Goal: Task Accomplishment & Management: Use online tool/utility

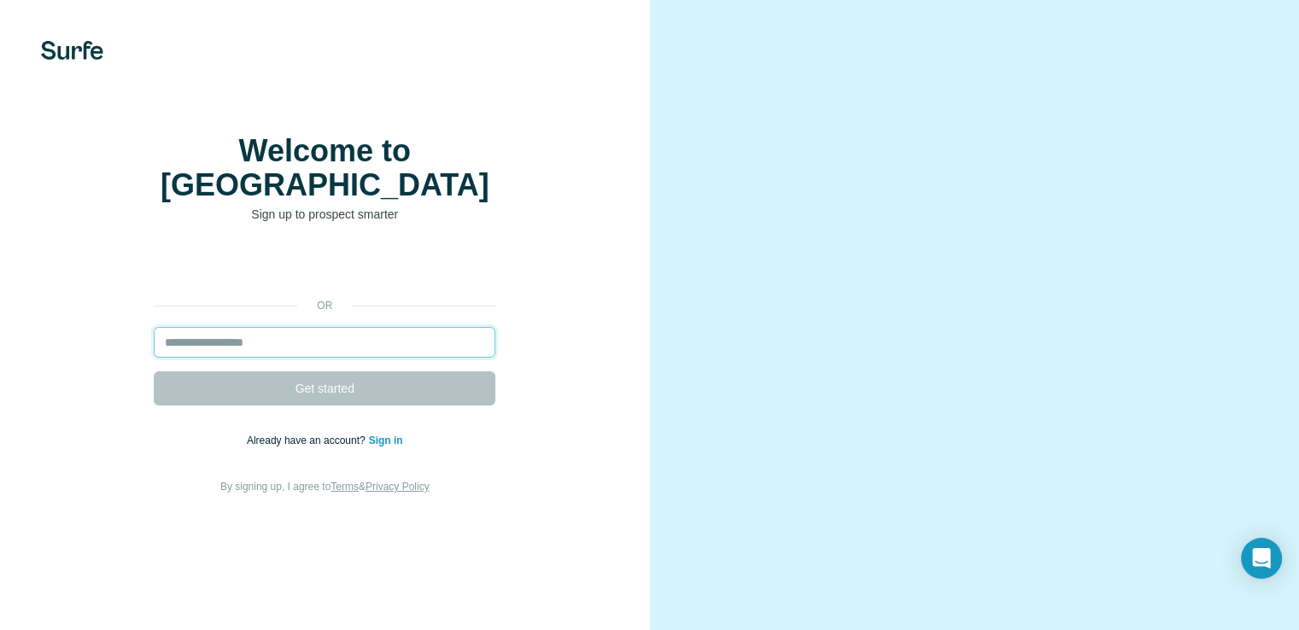
click at [370, 358] on input "email" at bounding box center [325, 342] width 342 height 31
type input "**********"
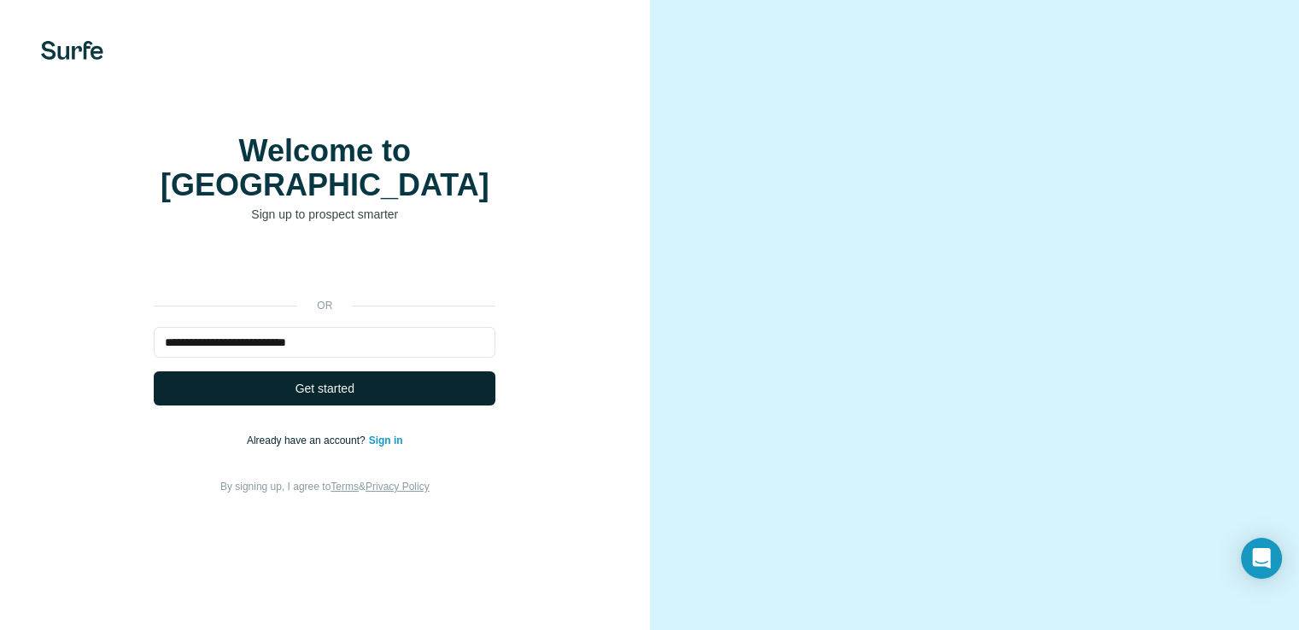
click at [347, 397] on span "Get started" at bounding box center [324, 388] width 59 height 17
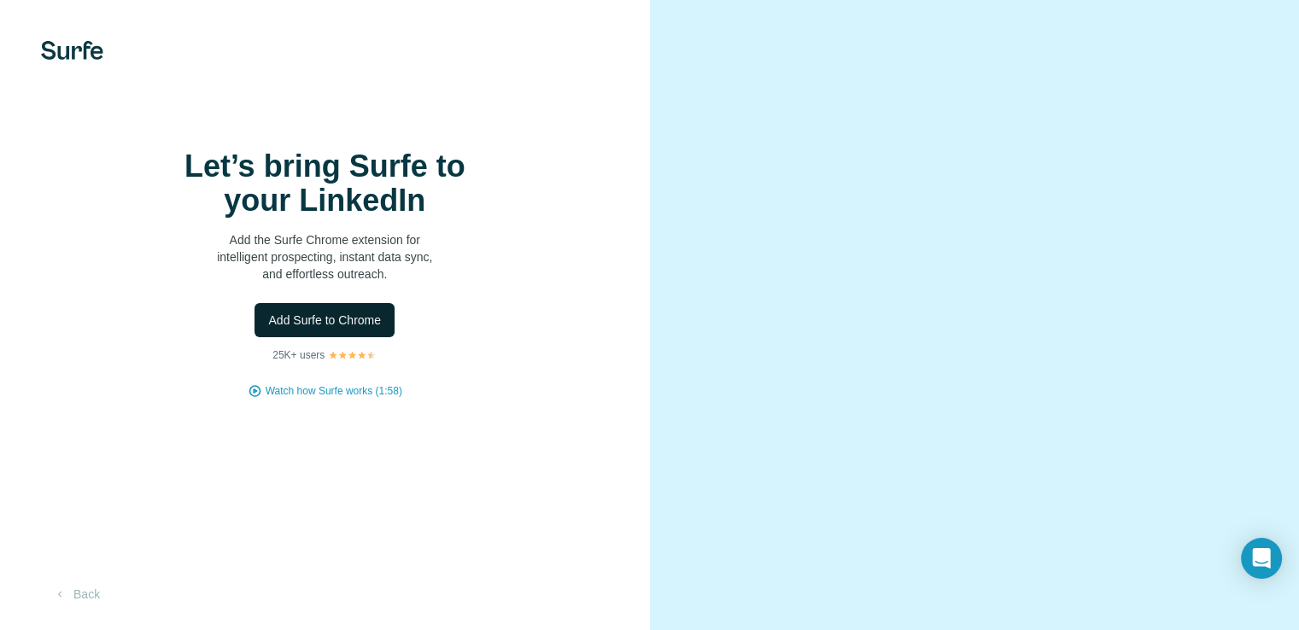
click at [366, 329] on span "Add Surfe to Chrome" at bounding box center [324, 320] width 113 height 17
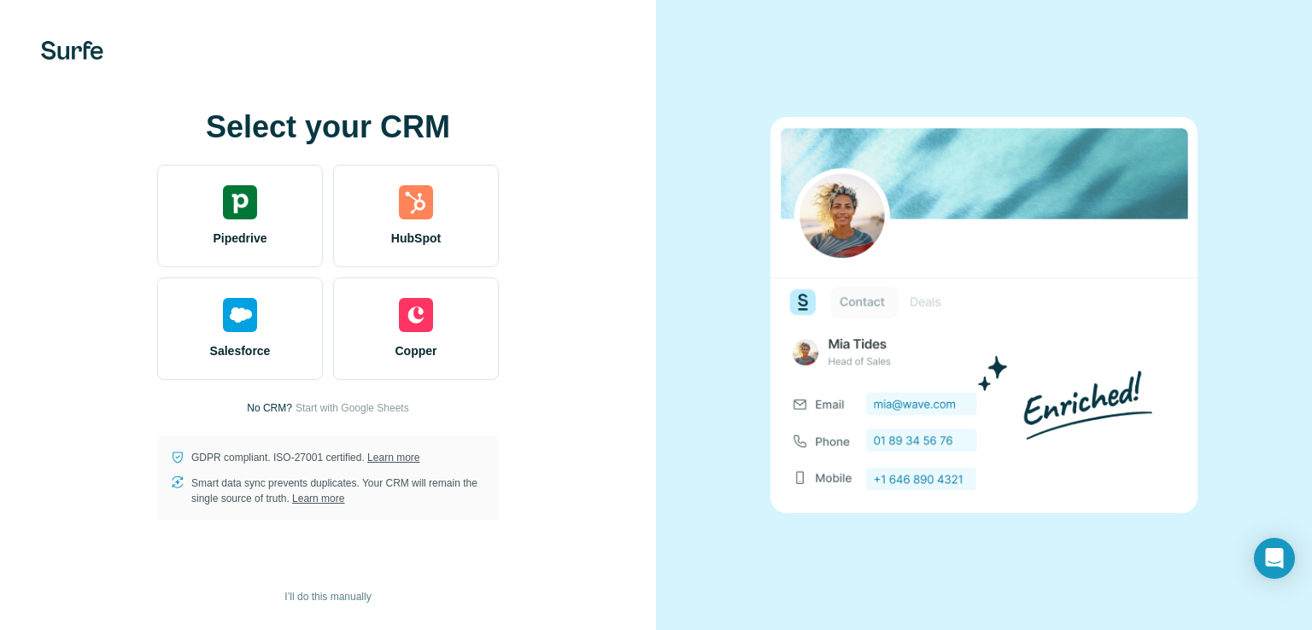
click at [1236, 134] on div at bounding box center [984, 315] width 656 height 630
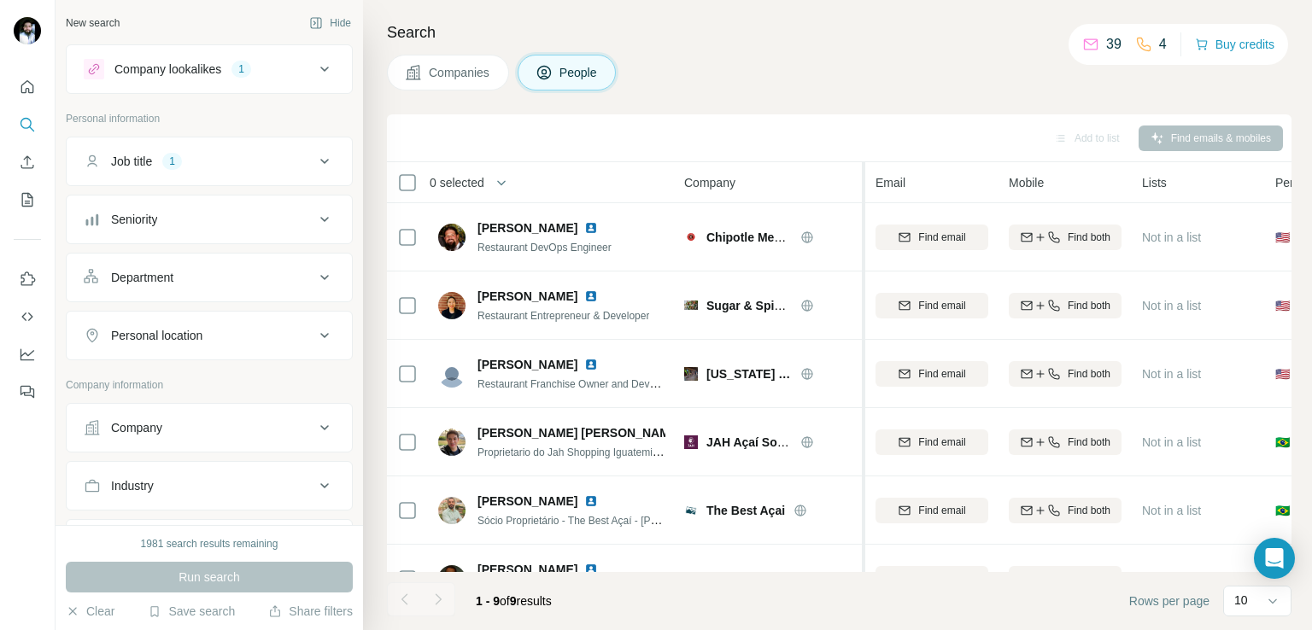
scroll to position [254, 0]
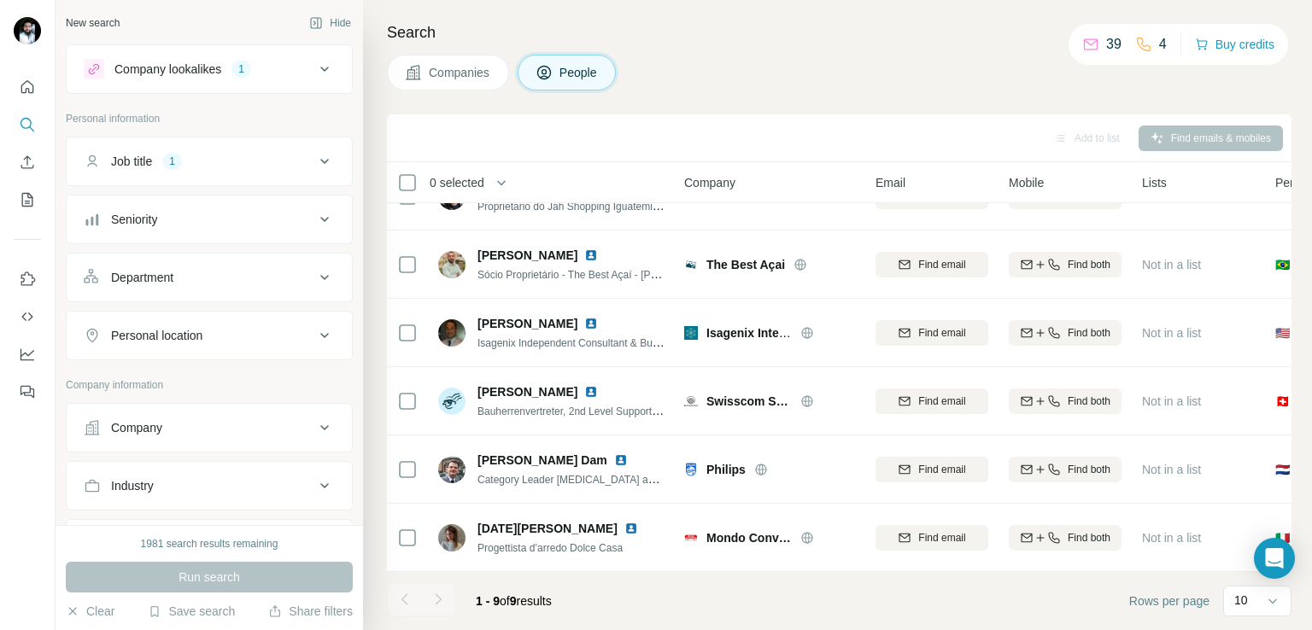
click at [320, 161] on icon at bounding box center [324, 161] width 9 height 5
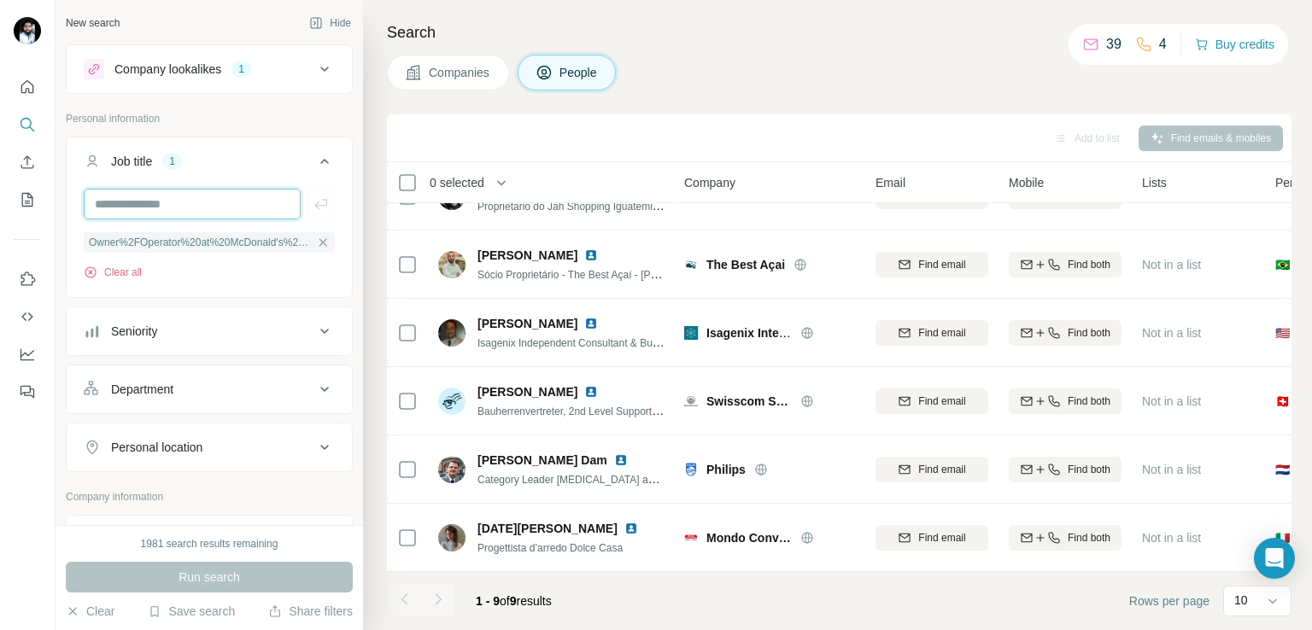
click at [186, 209] on input "text" at bounding box center [192, 204] width 217 height 31
type input "**********"
click at [314, 336] on icon at bounding box center [324, 331] width 20 height 20
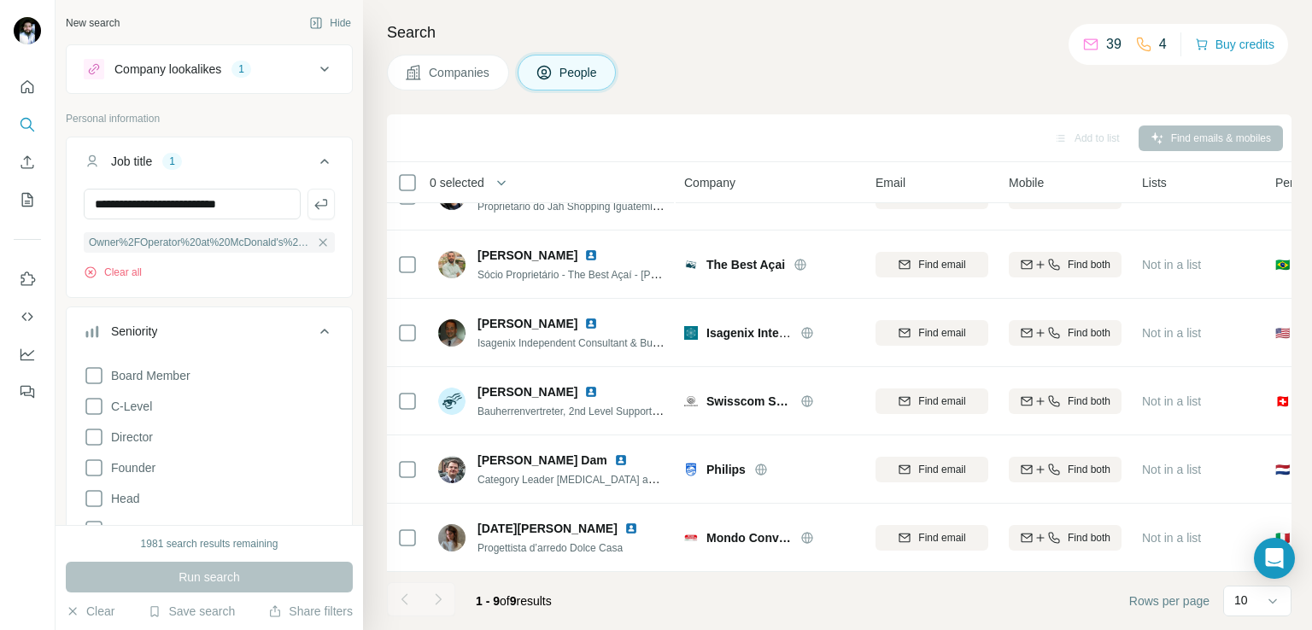
click at [314, 336] on icon at bounding box center [324, 331] width 20 height 20
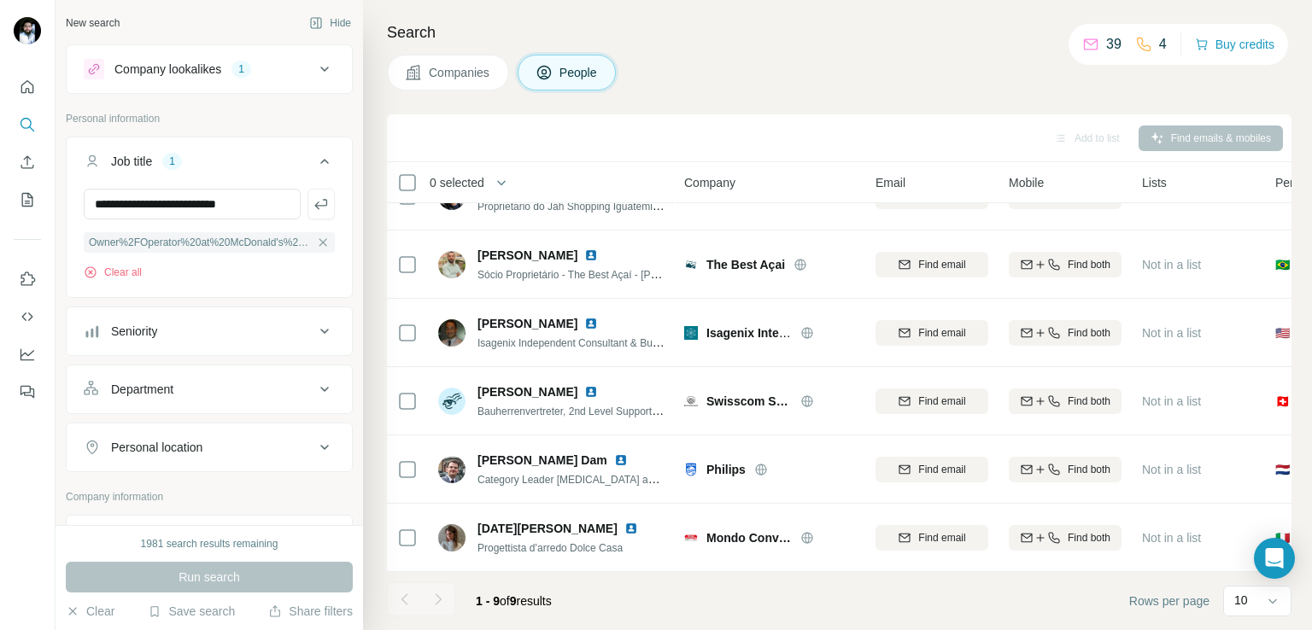
click at [239, 449] on div "Personal location" at bounding box center [199, 447] width 231 height 17
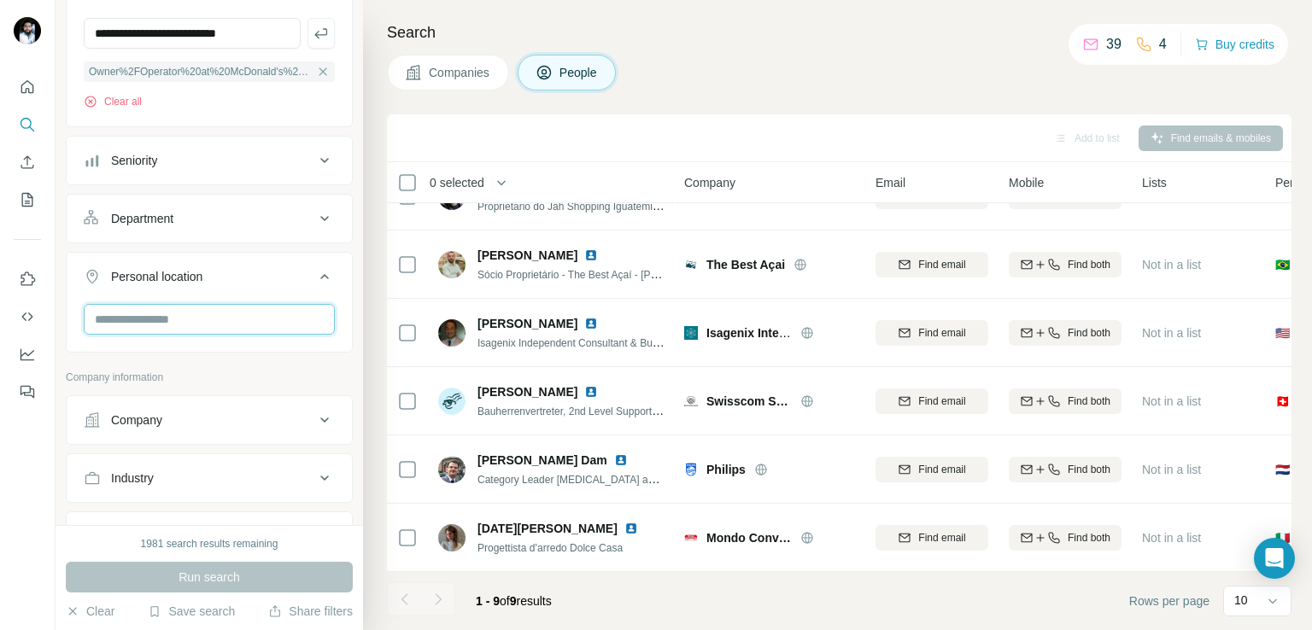
click at [207, 322] on input "text" at bounding box center [209, 319] width 251 height 31
type input "*"
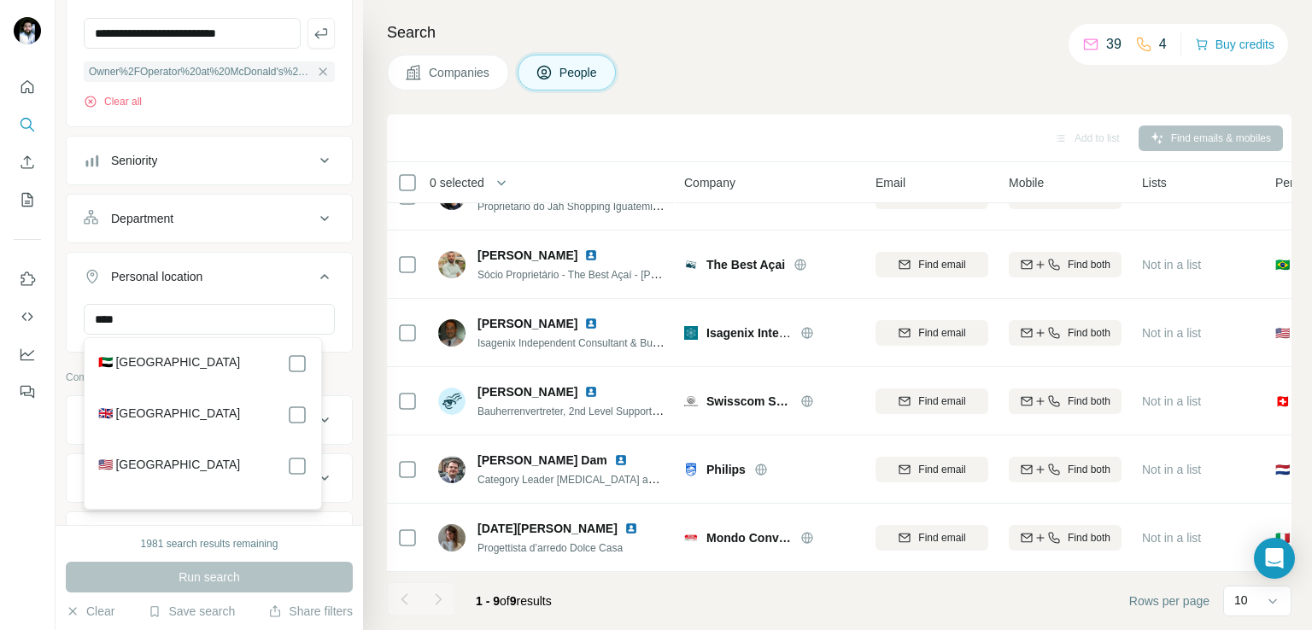
click at [171, 461] on label "🇺🇸 United States" at bounding box center [169, 466] width 143 height 20
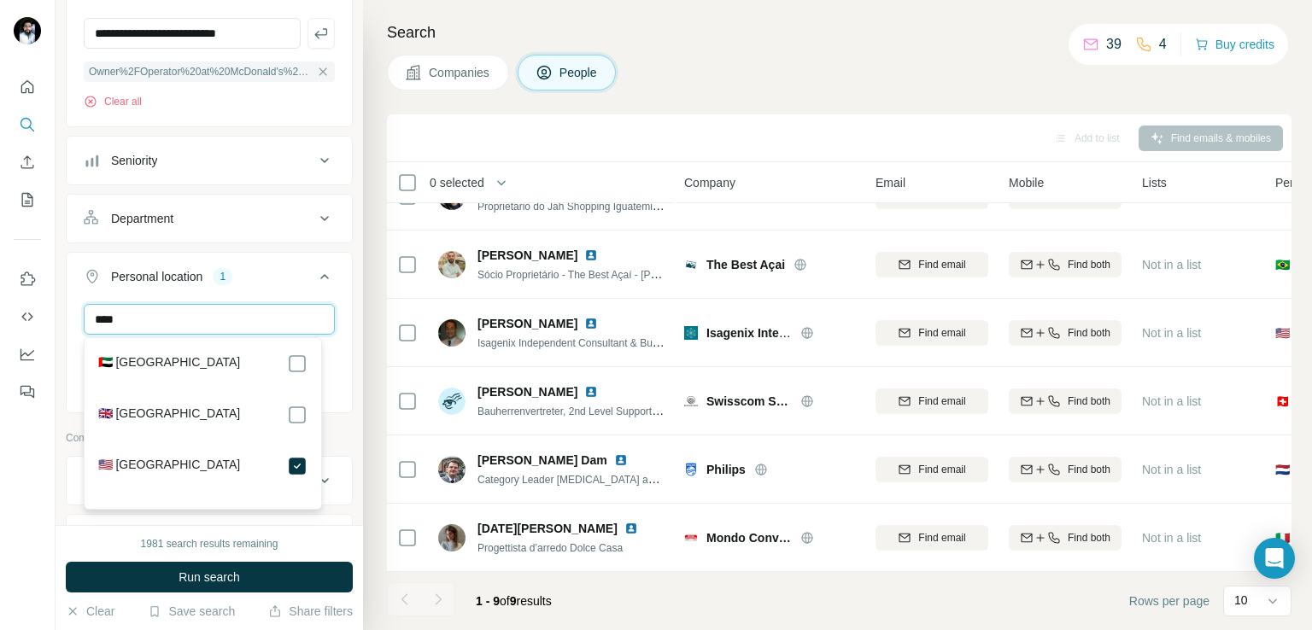
click at [202, 311] on input "****" at bounding box center [209, 319] width 251 height 31
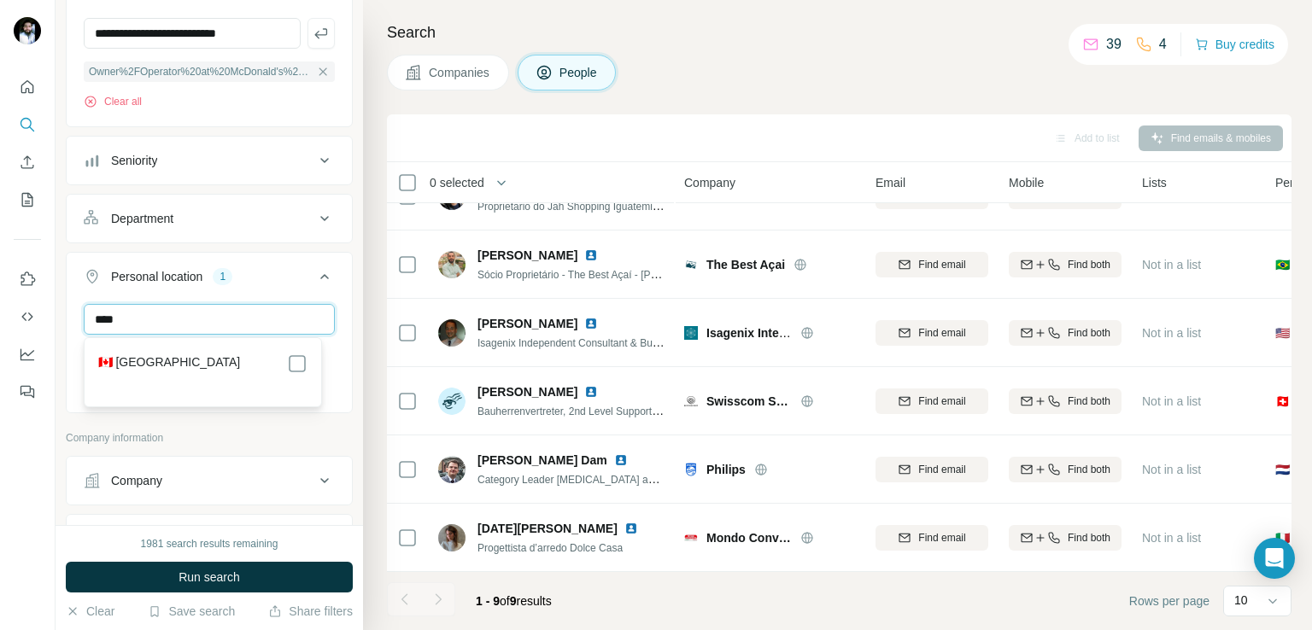
type input "****"
click at [211, 377] on section "🇨🇦 Canada" at bounding box center [197, 373] width 219 height 38
click at [198, 362] on div "🇨🇦 Canada" at bounding box center [202, 364] width 209 height 20
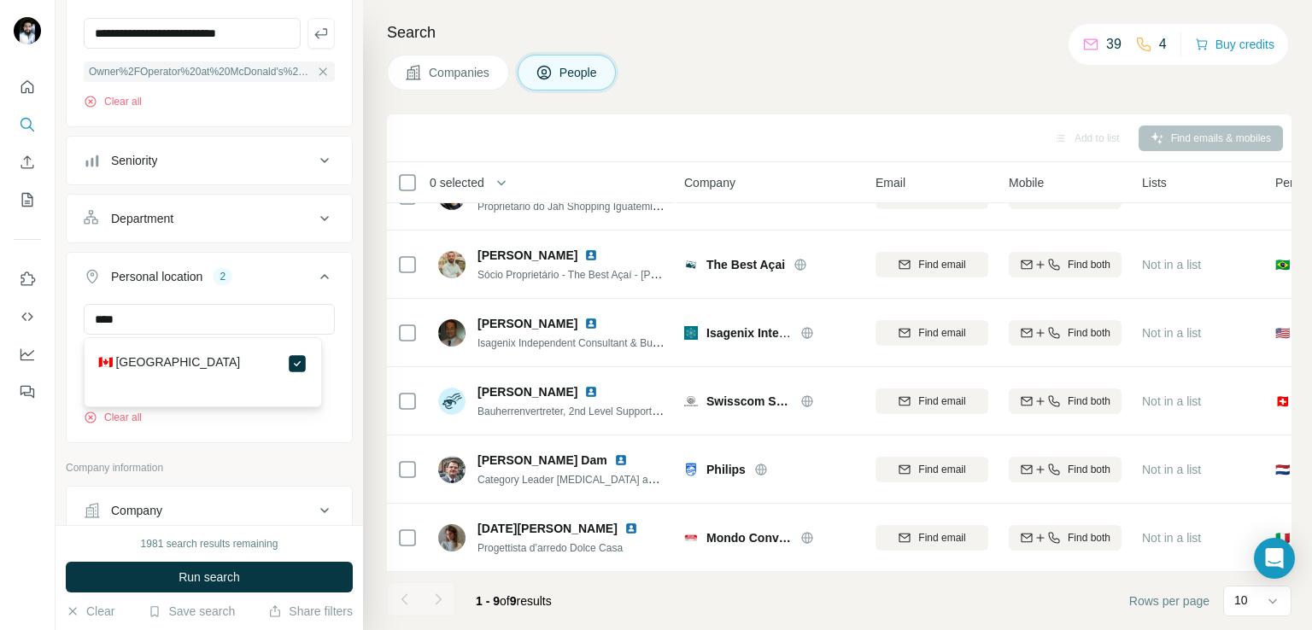
click at [21, 445] on div at bounding box center [28, 315] width 56 height 630
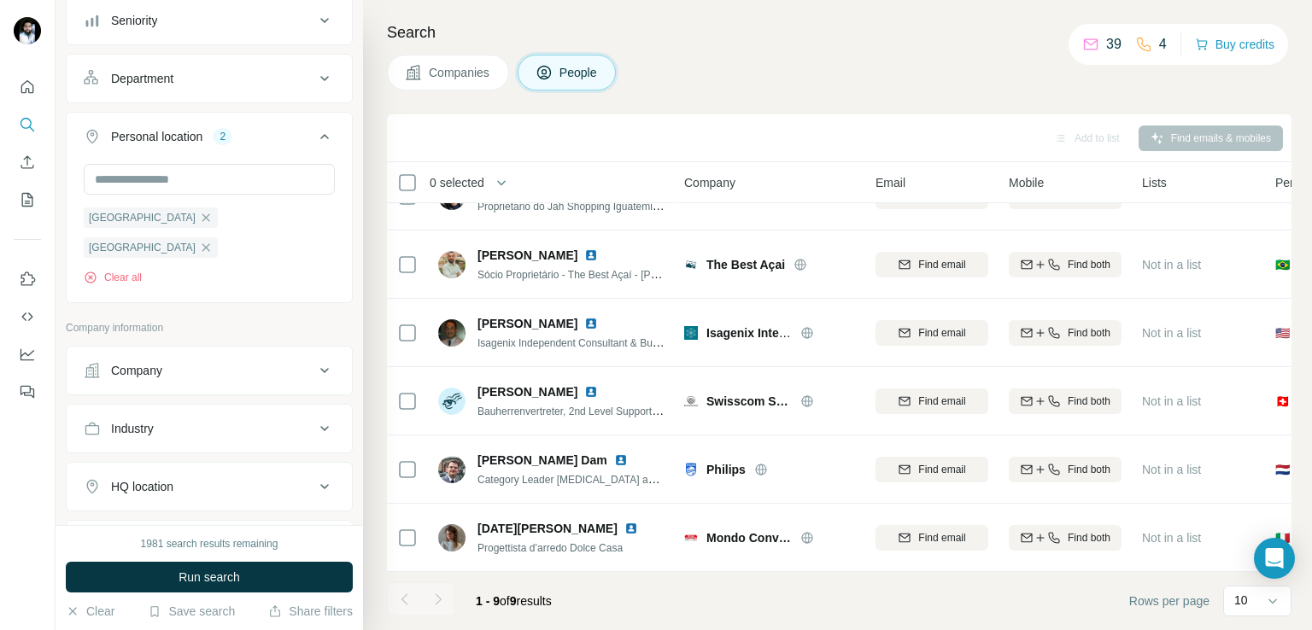
scroll to position [342, 0]
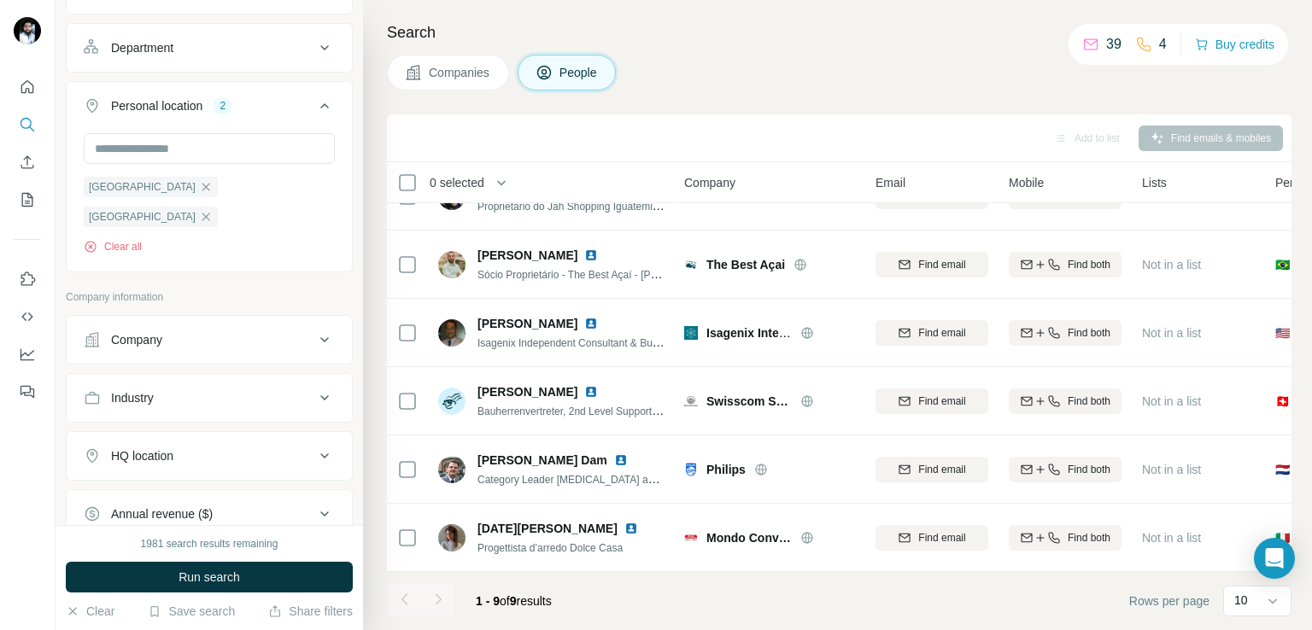
click at [281, 324] on button "Company" at bounding box center [209, 339] width 285 height 41
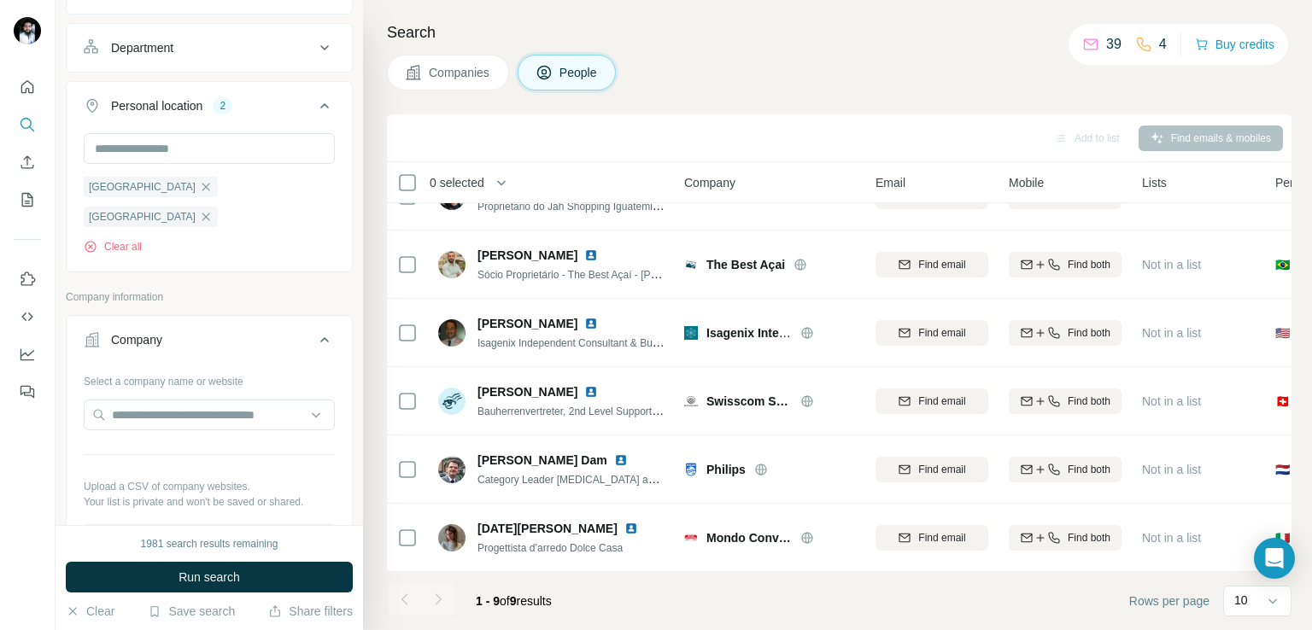
click at [281, 324] on button "Company" at bounding box center [209, 343] width 285 height 48
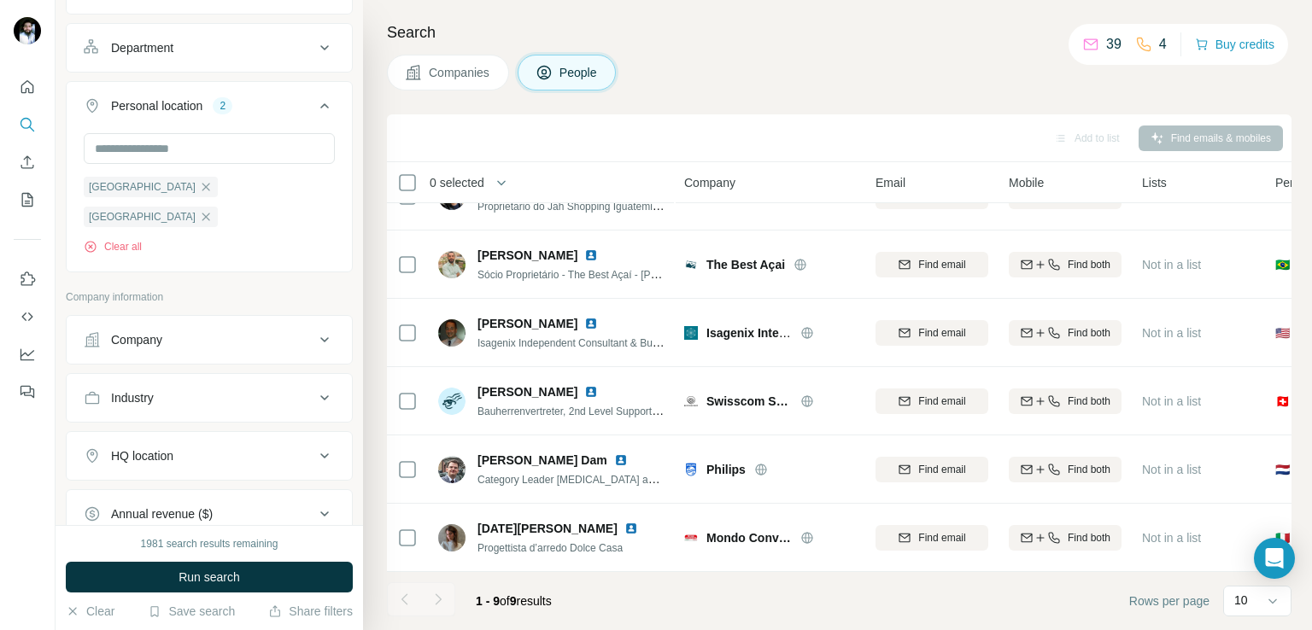
click at [209, 389] on div "Industry" at bounding box center [199, 397] width 231 height 17
click at [188, 431] on input at bounding box center [200, 440] width 211 height 19
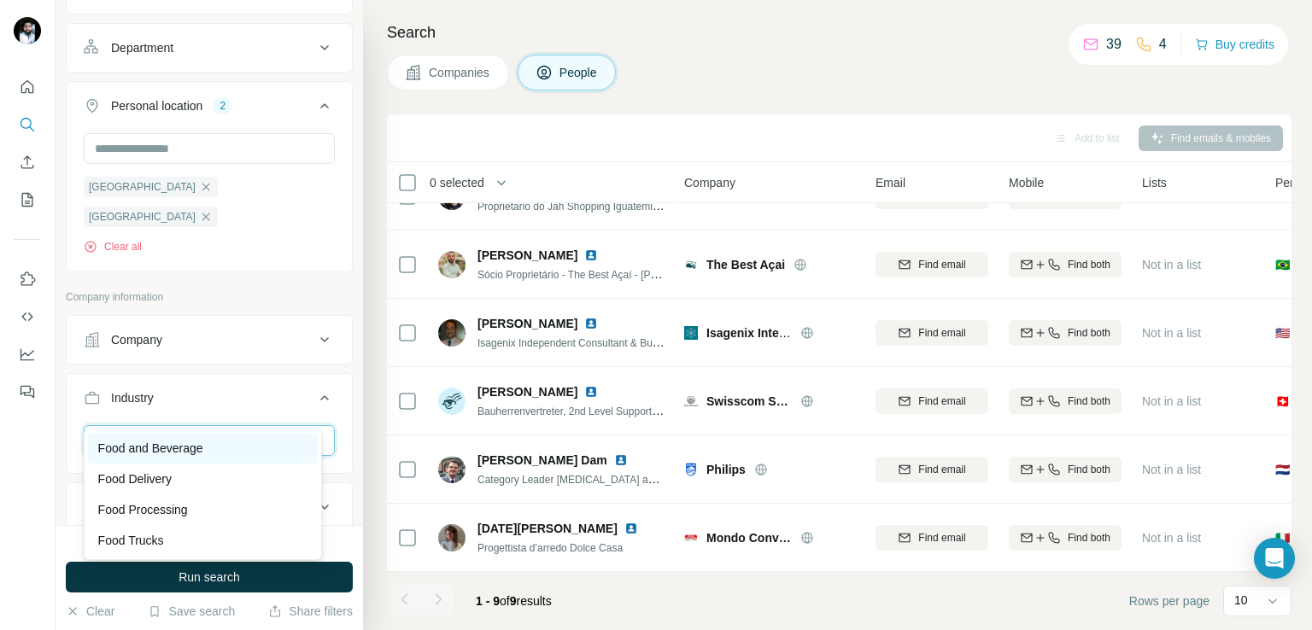
type input "****"
click at [158, 450] on p "Food and Beverage" at bounding box center [150, 448] width 105 height 17
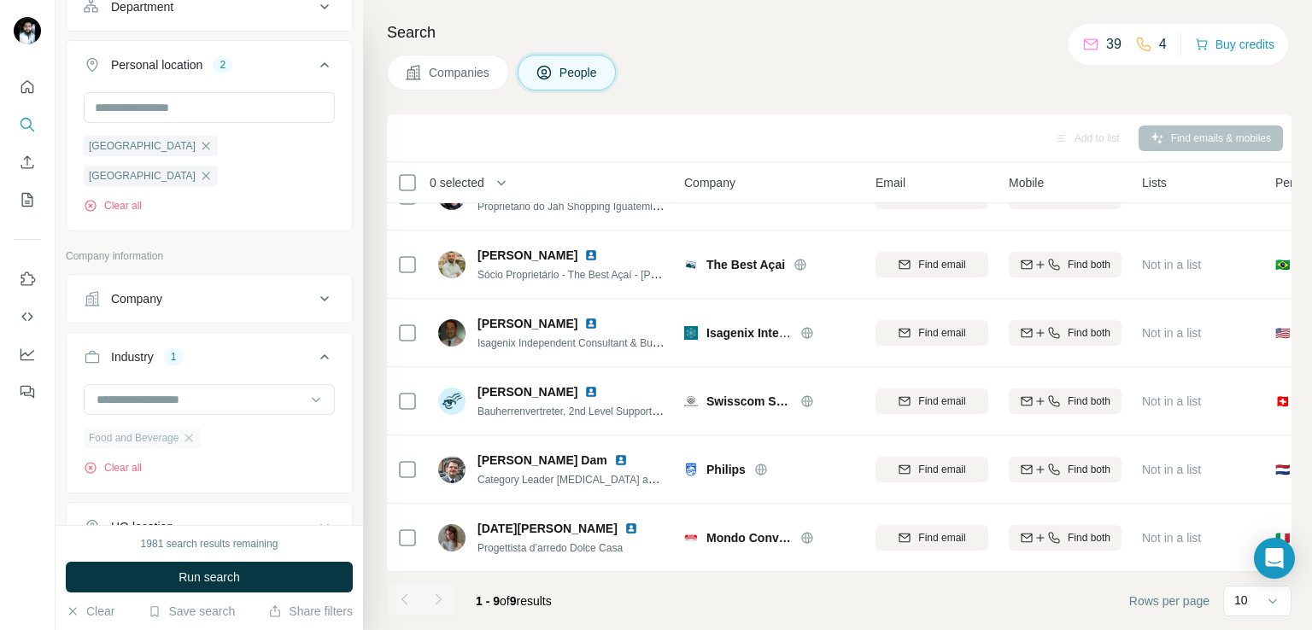
scroll to position [512, 0]
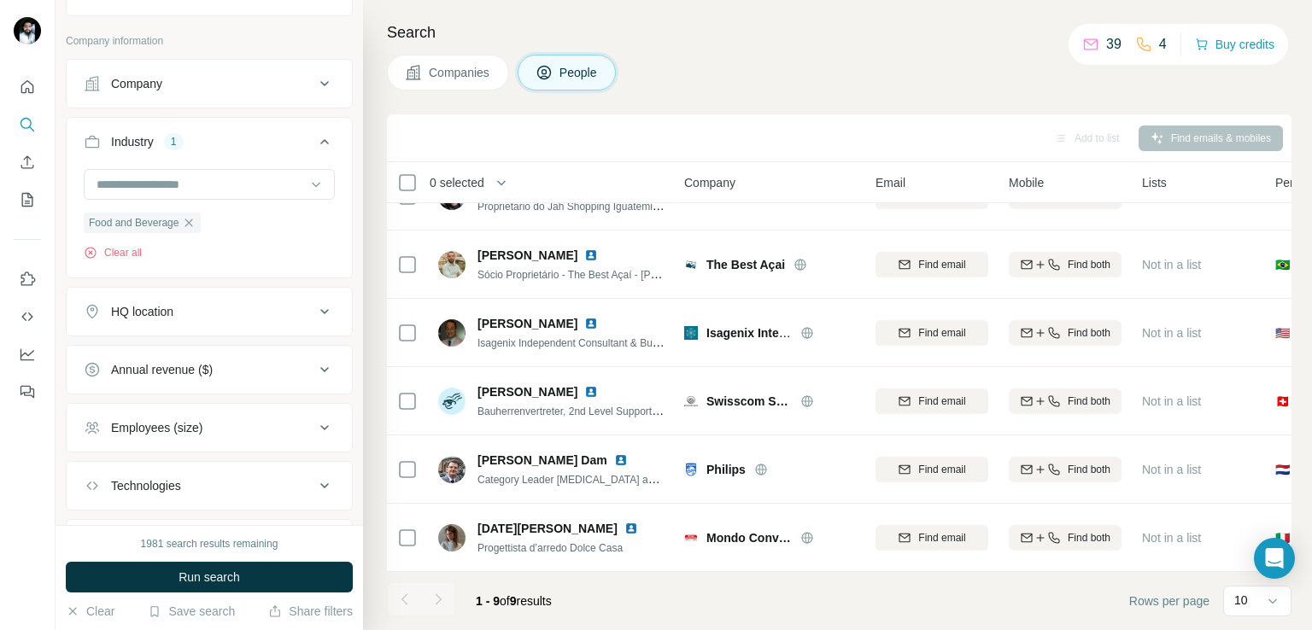
scroll to position [657, 0]
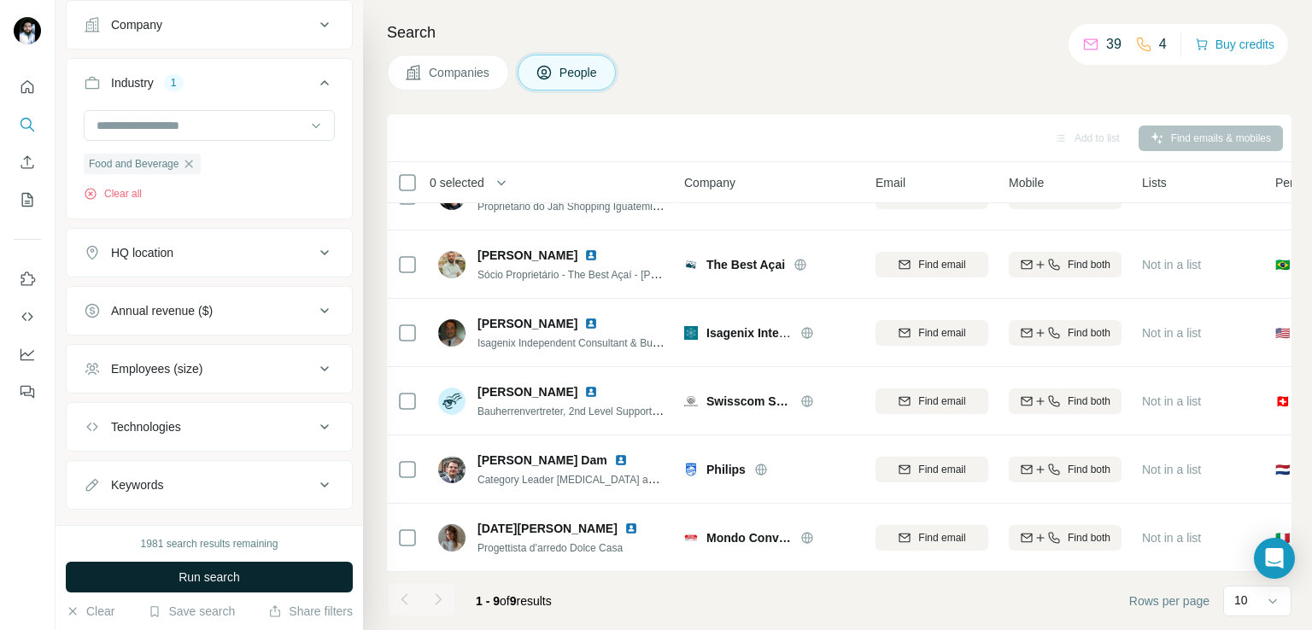
click at [188, 574] on span "Run search" at bounding box center [208, 577] width 61 height 17
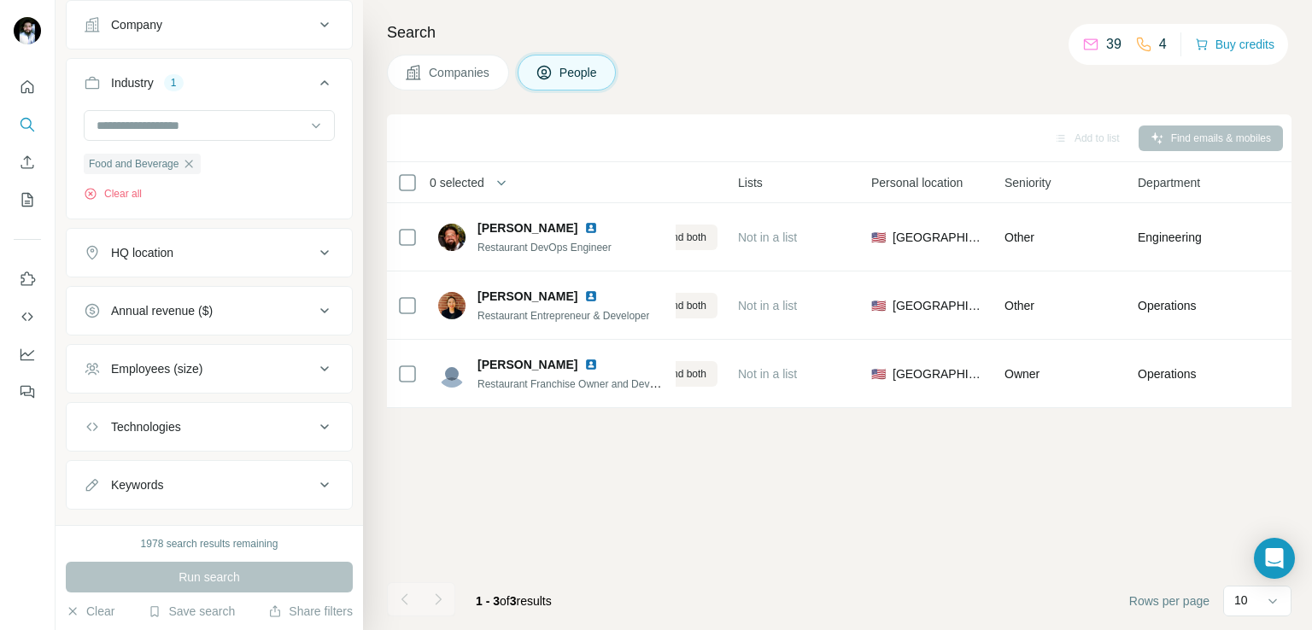
scroll to position [0, 0]
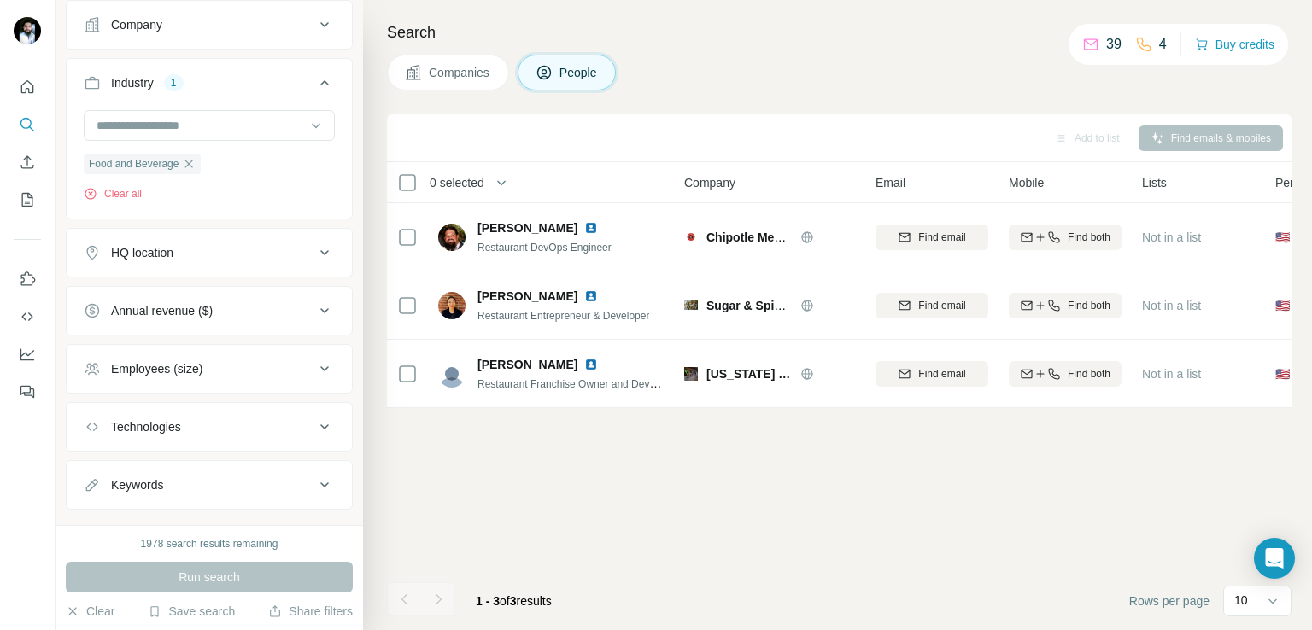
click at [450, 73] on span "Companies" at bounding box center [460, 72] width 62 height 17
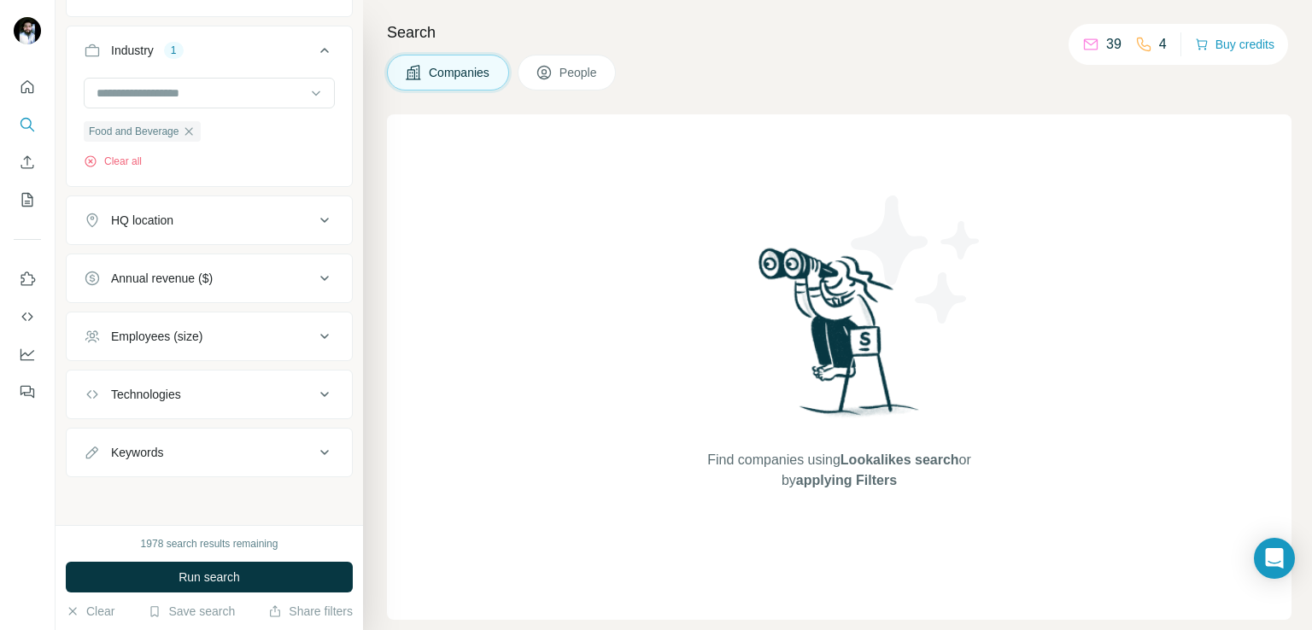
scroll to position [167, 0]
click at [564, 77] on span "People" at bounding box center [578, 72] width 39 height 17
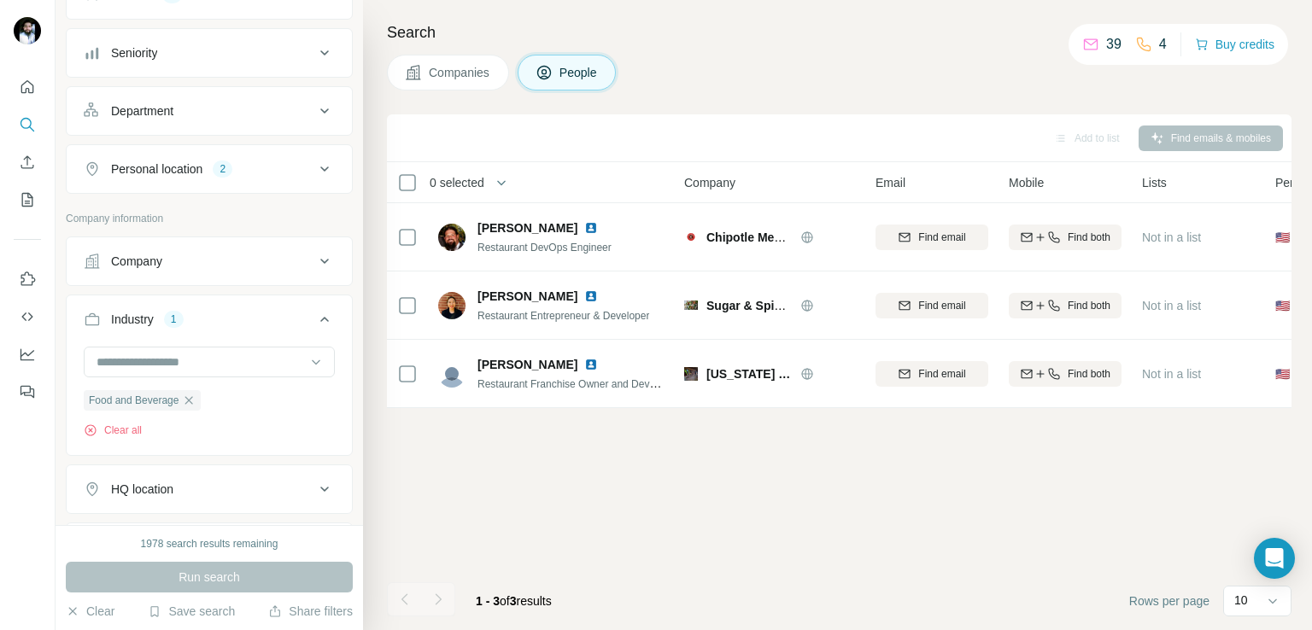
scroll to position [431, 0]
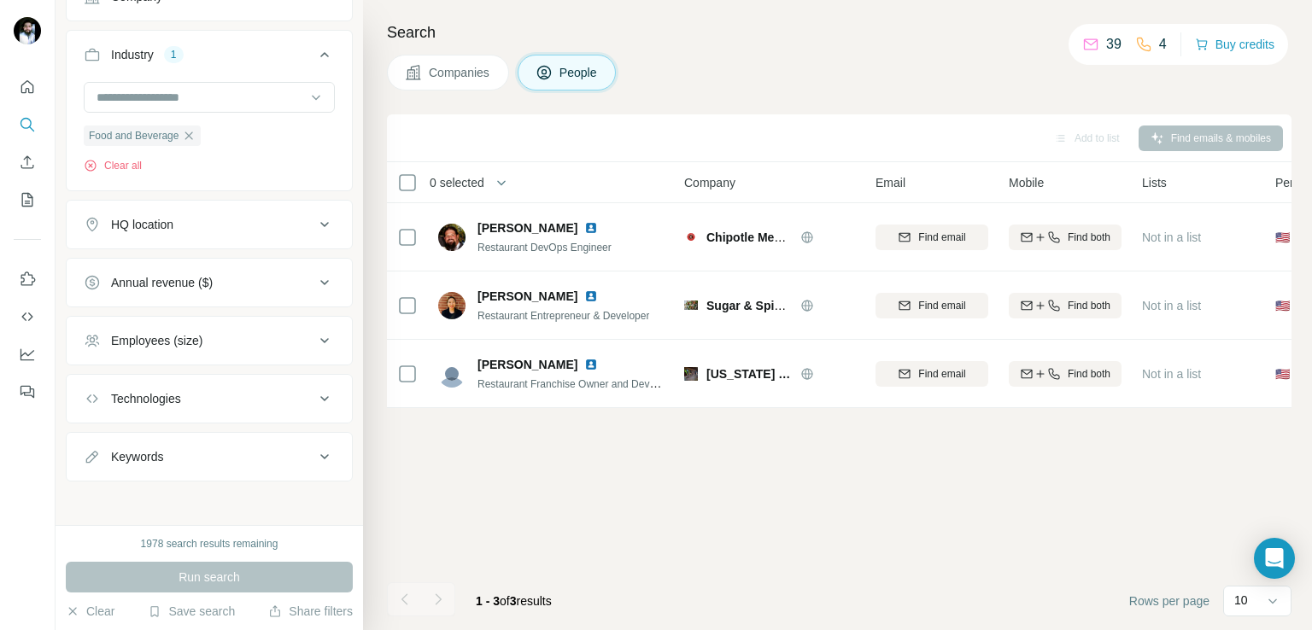
click at [921, 533] on div "Add to list Find emails & mobiles 0 selected People Company Email Mobile Lists …" at bounding box center [839, 372] width 904 height 516
